Goal: Book appointment/travel/reservation

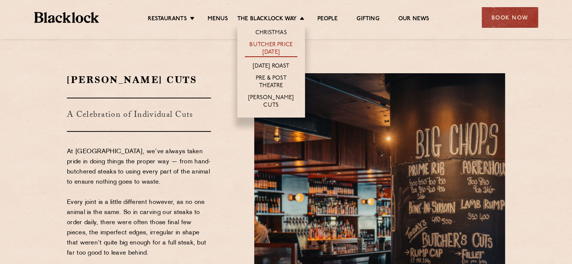
click at [265, 51] on link "Butcher Price [DATE]" at bounding box center [271, 49] width 53 height 16
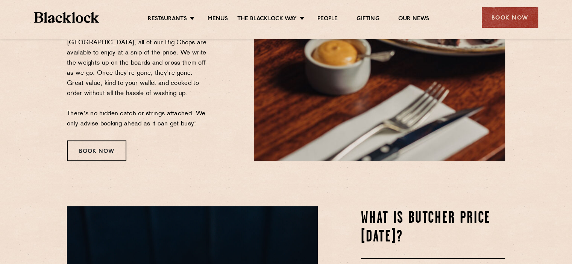
scroll to position [223, 0]
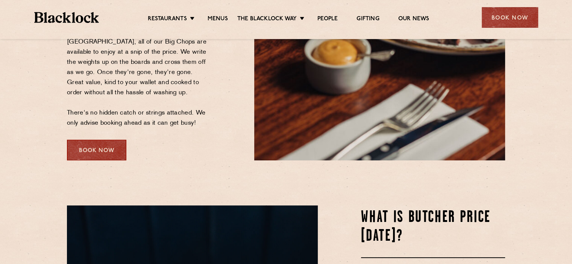
click at [94, 155] on div "Book Now" at bounding box center [96, 150] width 59 height 21
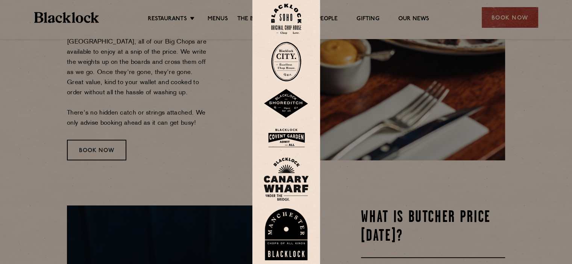
click at [202, 121] on div at bounding box center [286, 132] width 572 height 264
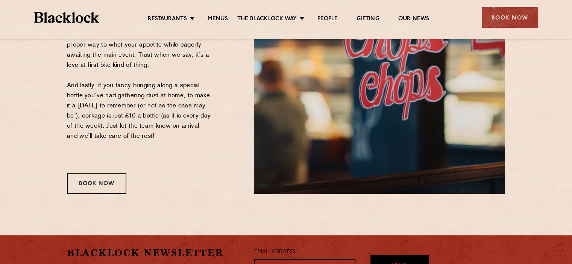
scroll to position [940, 0]
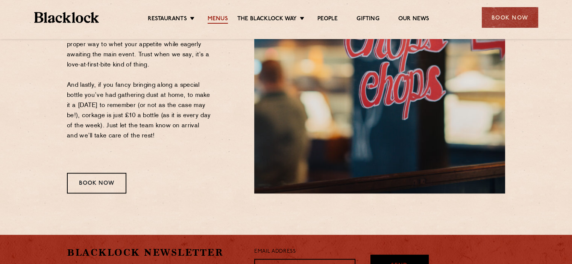
click at [218, 16] on link "Menus" at bounding box center [218, 19] width 20 height 8
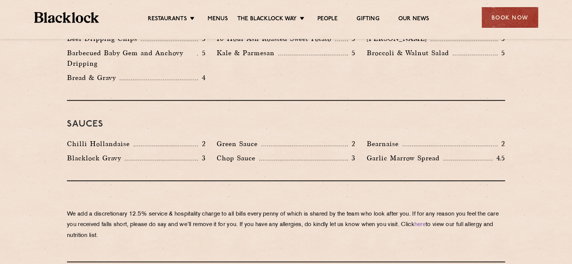
scroll to position [1198, 0]
click at [494, 17] on div "Book Now" at bounding box center [510, 17] width 56 height 21
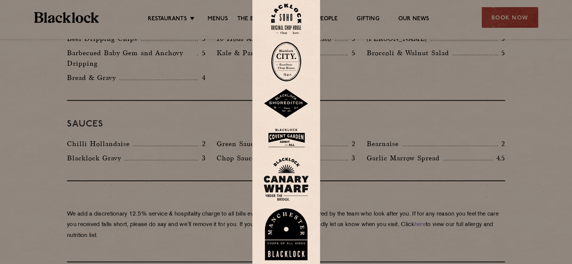
click at [297, 139] on img at bounding box center [286, 138] width 45 height 24
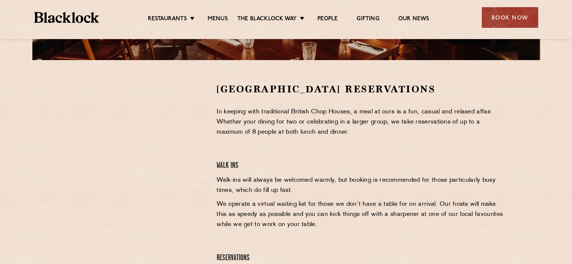
scroll to position [237, 0]
